Goal: Task Accomplishment & Management: Manage account settings

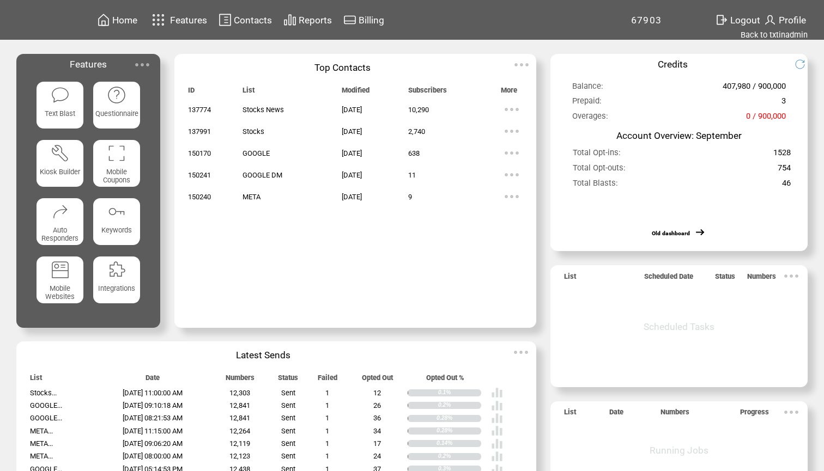
click at [247, 17] on span "Contacts" at bounding box center [253, 20] width 38 height 11
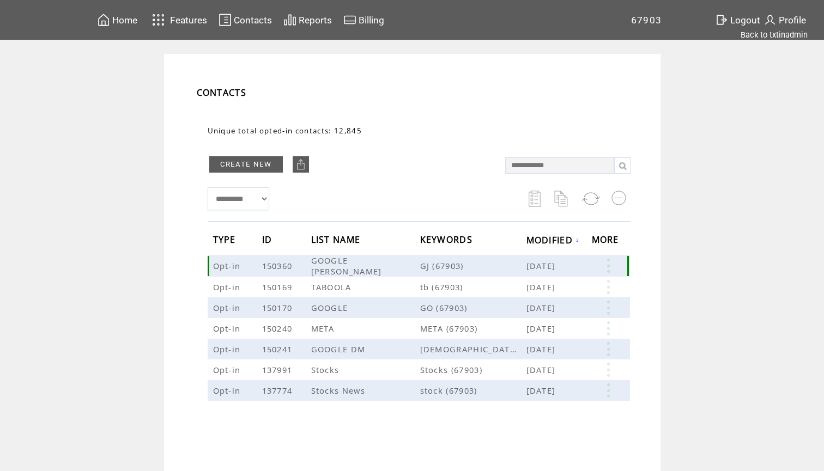
click at [610, 265] on link at bounding box center [608, 266] width 33 height 14
click at [123, 20] on span "Home" at bounding box center [124, 20] width 25 height 11
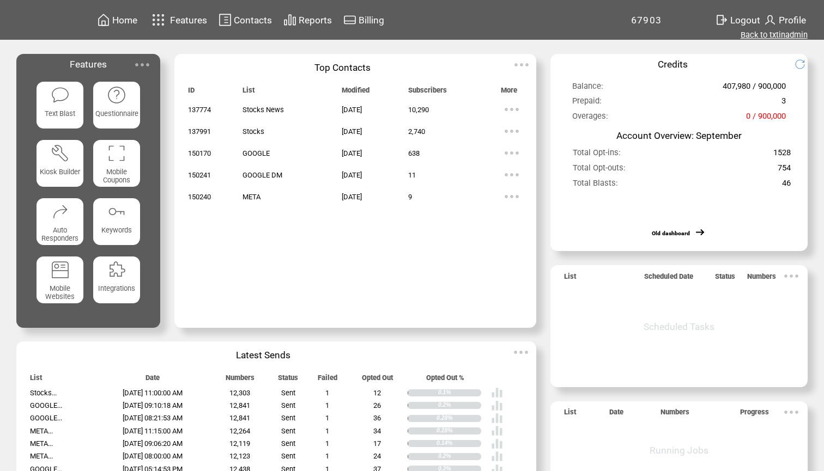
click at [774, 38] on link "Back to txtinadmin" at bounding box center [774, 35] width 67 height 10
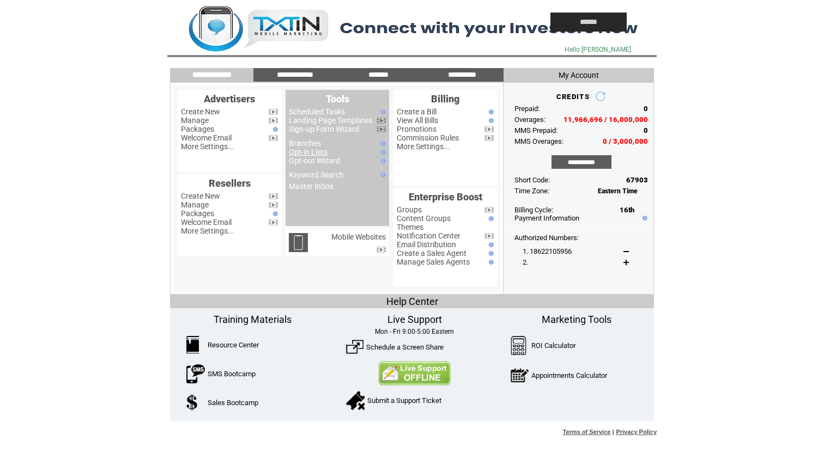
click at [313, 152] on link "Opt-in Lists" at bounding box center [308, 152] width 39 height 9
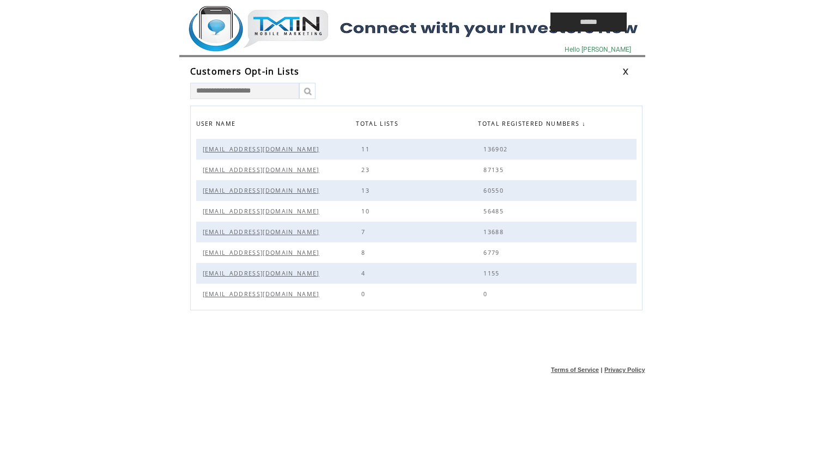
click at [236, 234] on span "Alerts@sn.Gold" at bounding box center [262, 232] width 119 height 8
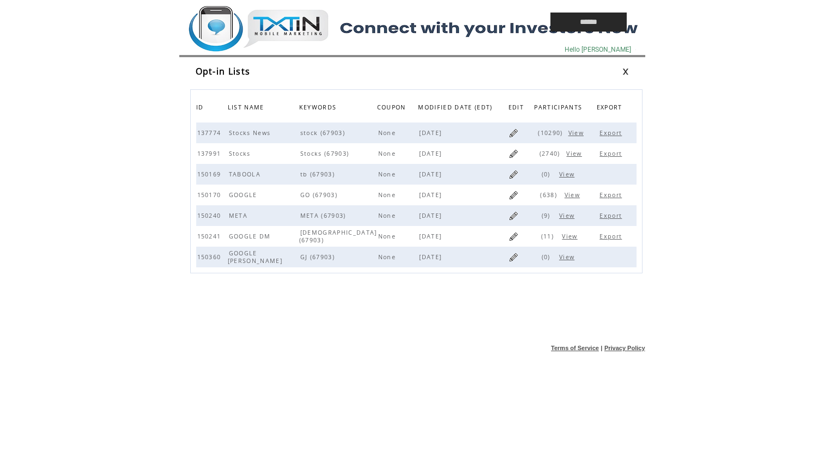
click at [570, 239] on span "View" at bounding box center [571, 237] width 18 height 8
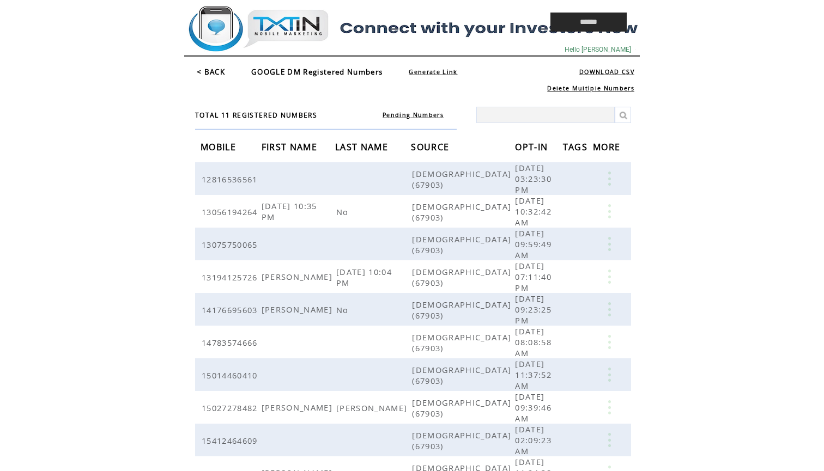
click at [413, 115] on link "Pending Numbers" at bounding box center [413, 115] width 61 height 8
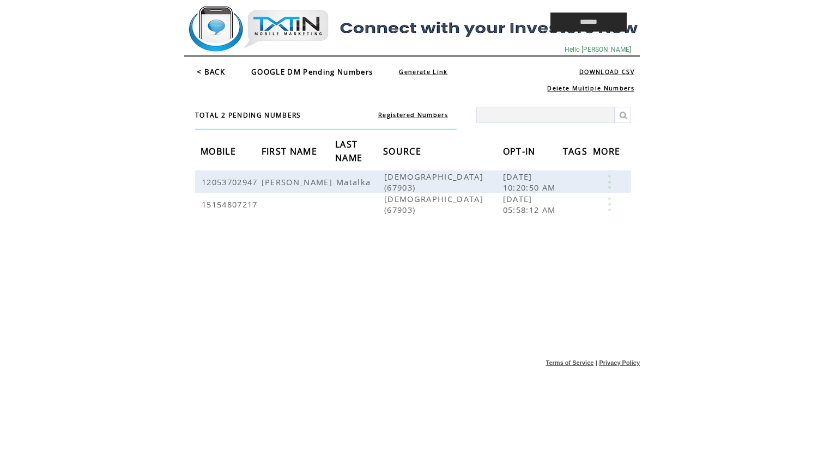
click at [217, 70] on link "< BACK" at bounding box center [211, 72] width 28 height 10
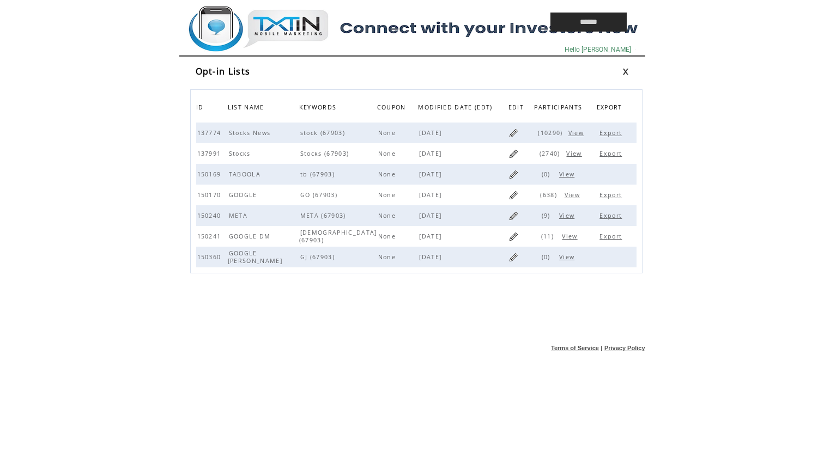
click at [566, 217] on span "View" at bounding box center [568, 216] width 18 height 8
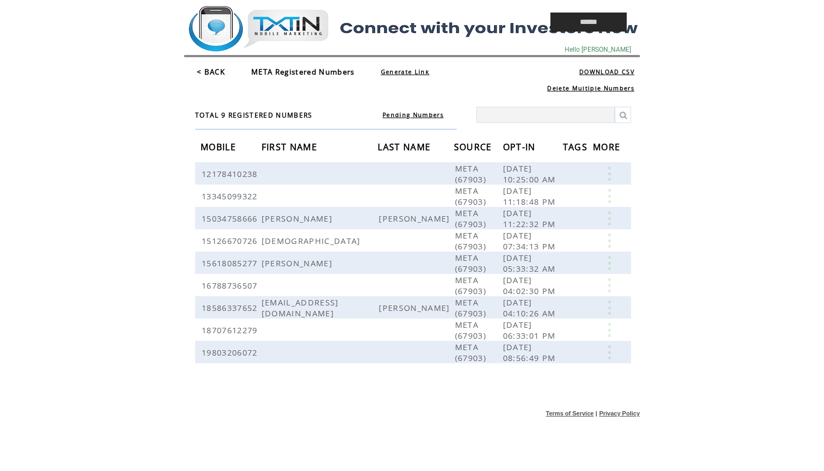
click at [406, 116] on link "Pending Numbers" at bounding box center [413, 115] width 61 height 8
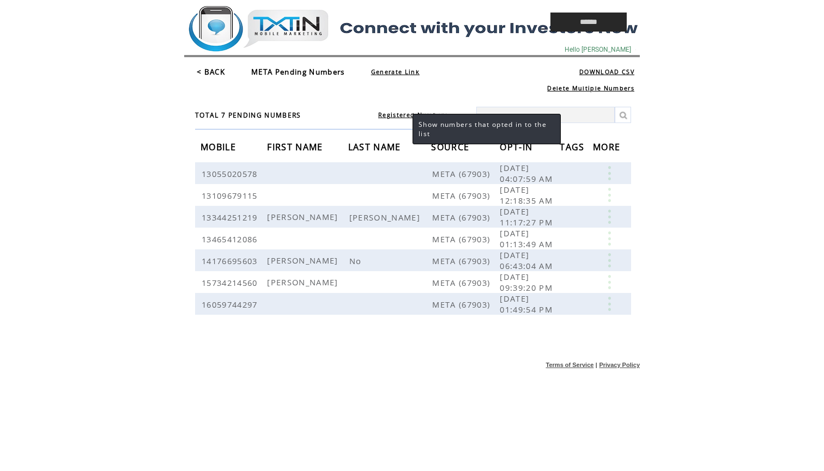
click at [402, 117] on link "Registered Numbers" at bounding box center [413, 115] width 70 height 8
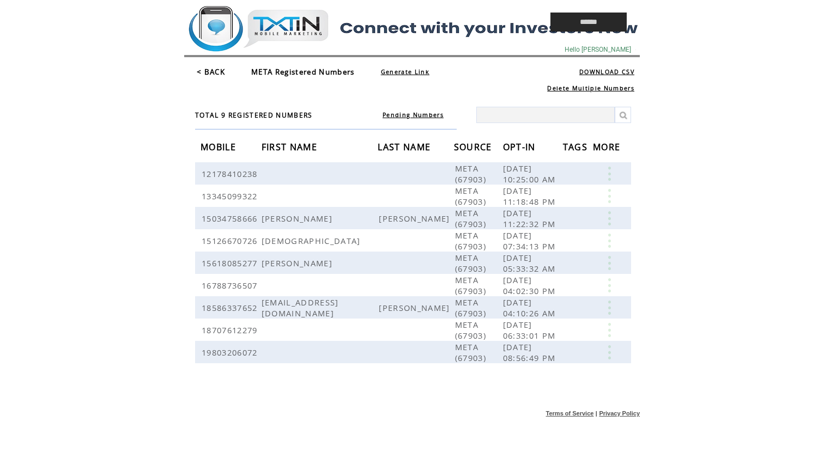
click at [213, 70] on link "< BACK" at bounding box center [211, 72] width 28 height 10
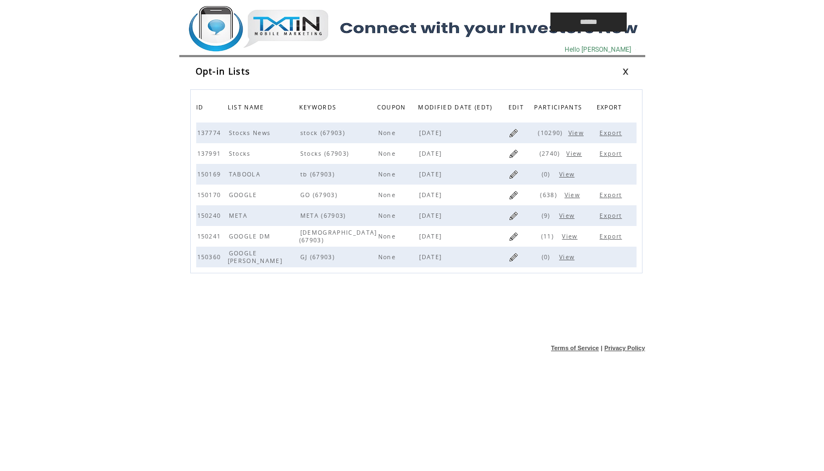
click at [566, 217] on span "View" at bounding box center [568, 216] width 18 height 8
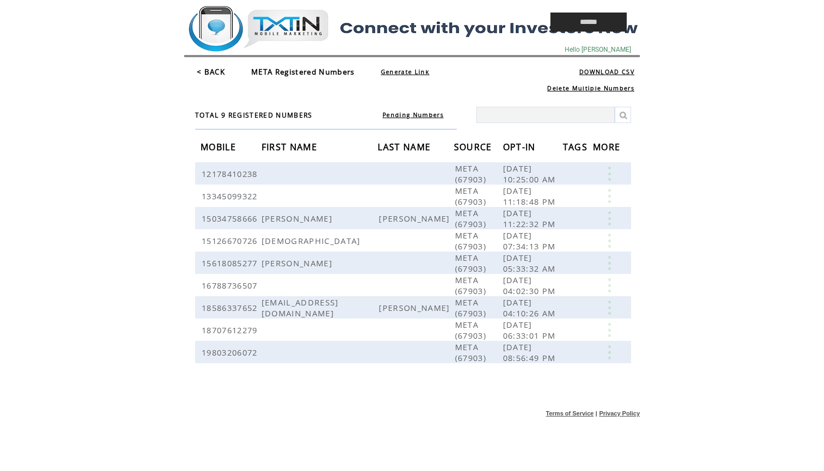
click at [218, 72] on link "< BACK" at bounding box center [211, 72] width 28 height 10
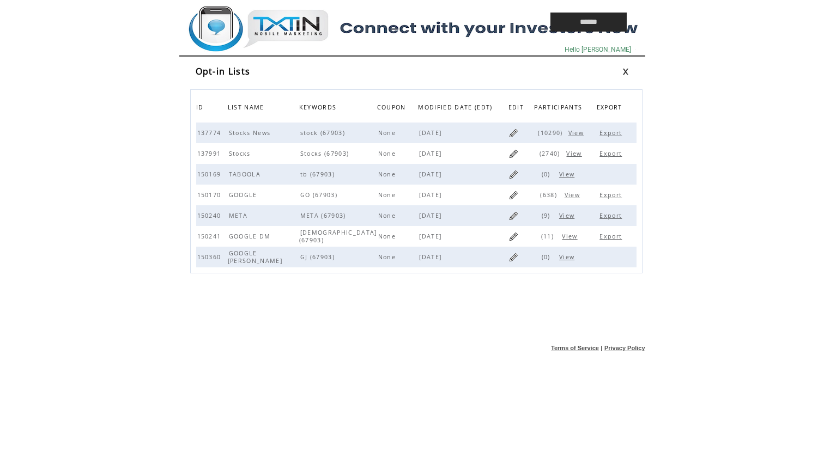
click at [569, 239] on span "View" at bounding box center [571, 237] width 18 height 8
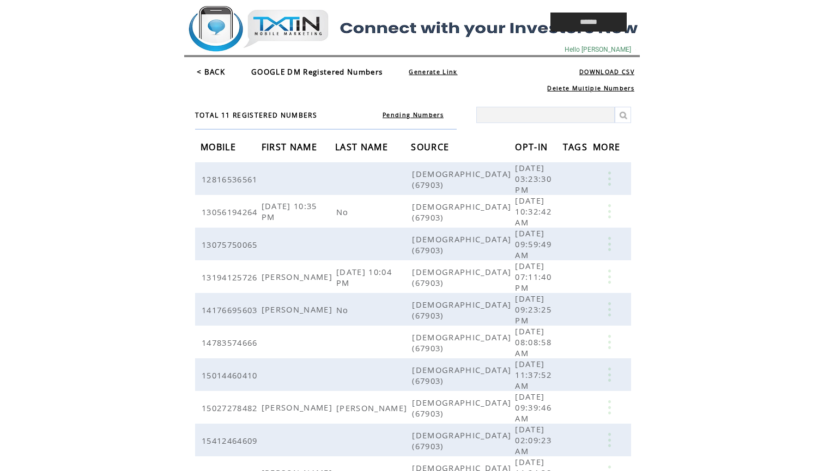
click at [217, 69] on link "< BACK" at bounding box center [211, 72] width 28 height 10
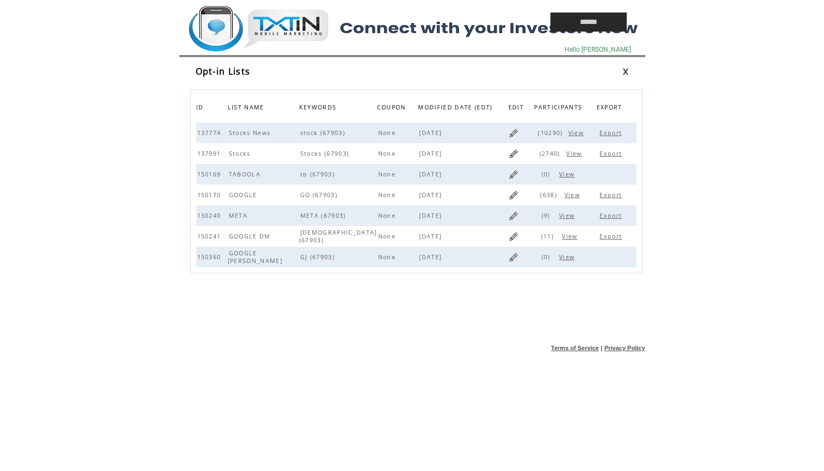
click at [572, 196] on span "View" at bounding box center [574, 195] width 18 height 8
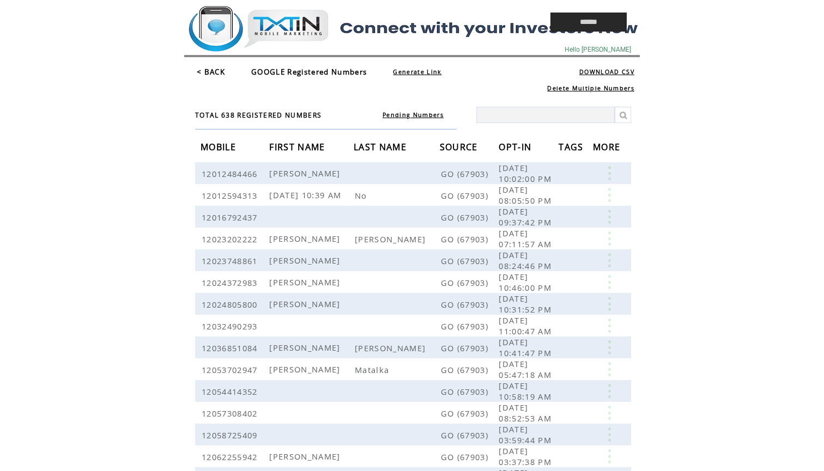
click at [413, 113] on link "Pending Numbers" at bounding box center [413, 115] width 61 height 8
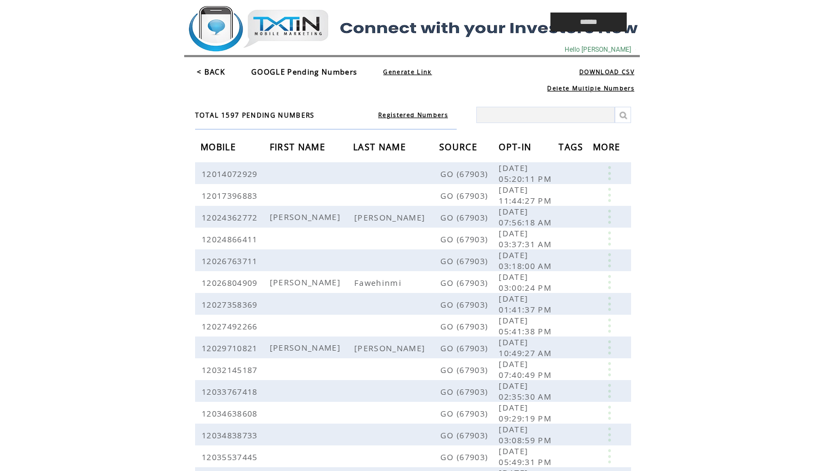
click at [211, 74] on link "< BACK" at bounding box center [211, 72] width 28 height 10
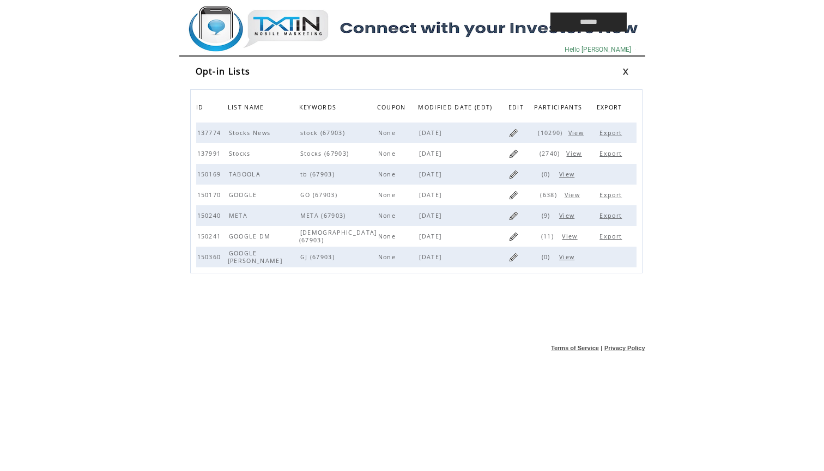
click at [283, 36] on td at bounding box center [342, 22] width 316 height 44
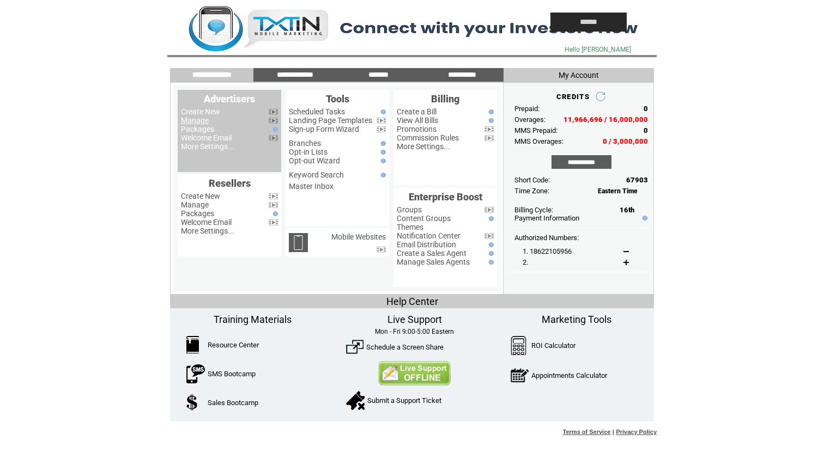
click at [201, 119] on link "Manage" at bounding box center [195, 120] width 28 height 9
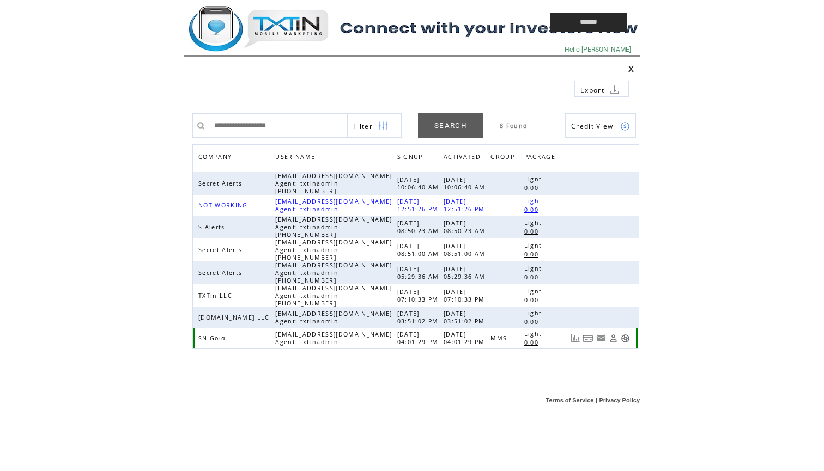
click at [623, 336] on link at bounding box center [625, 338] width 9 height 9
click at [293, 33] on td at bounding box center [342, 22] width 316 height 44
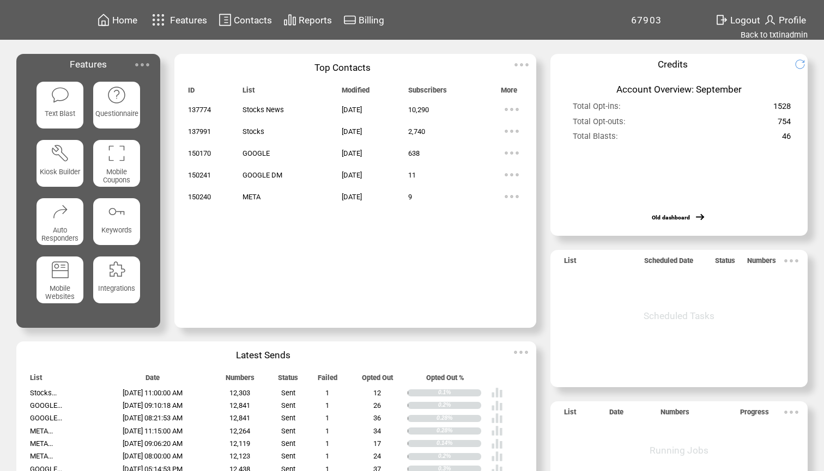
click at [250, 19] on span "Contacts" at bounding box center [253, 20] width 38 height 11
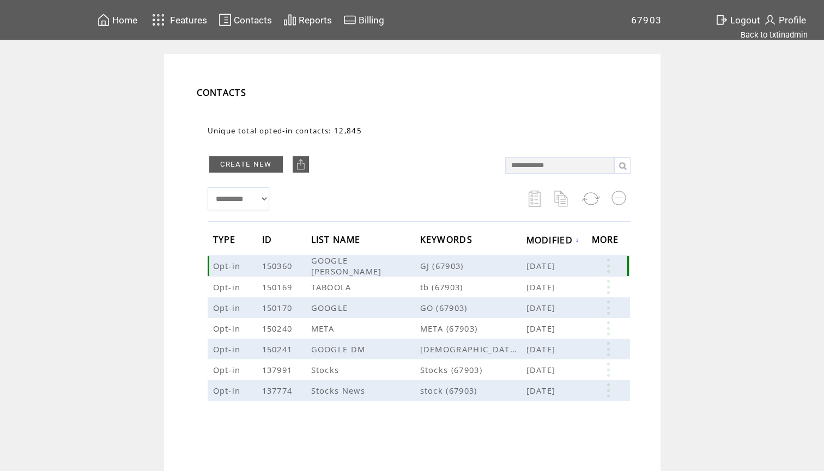
click at [605, 262] on link at bounding box center [608, 266] width 33 height 14
click at [683, 253] on td "**********" at bounding box center [412, 283] width 824 height 459
click at [612, 264] on link at bounding box center [608, 266] width 33 height 14
click at [663, 224] on td "**********" at bounding box center [412, 283] width 824 height 459
click at [136, 16] on span "Home" at bounding box center [124, 20] width 25 height 11
